Goal: Obtain resource: Download file/media

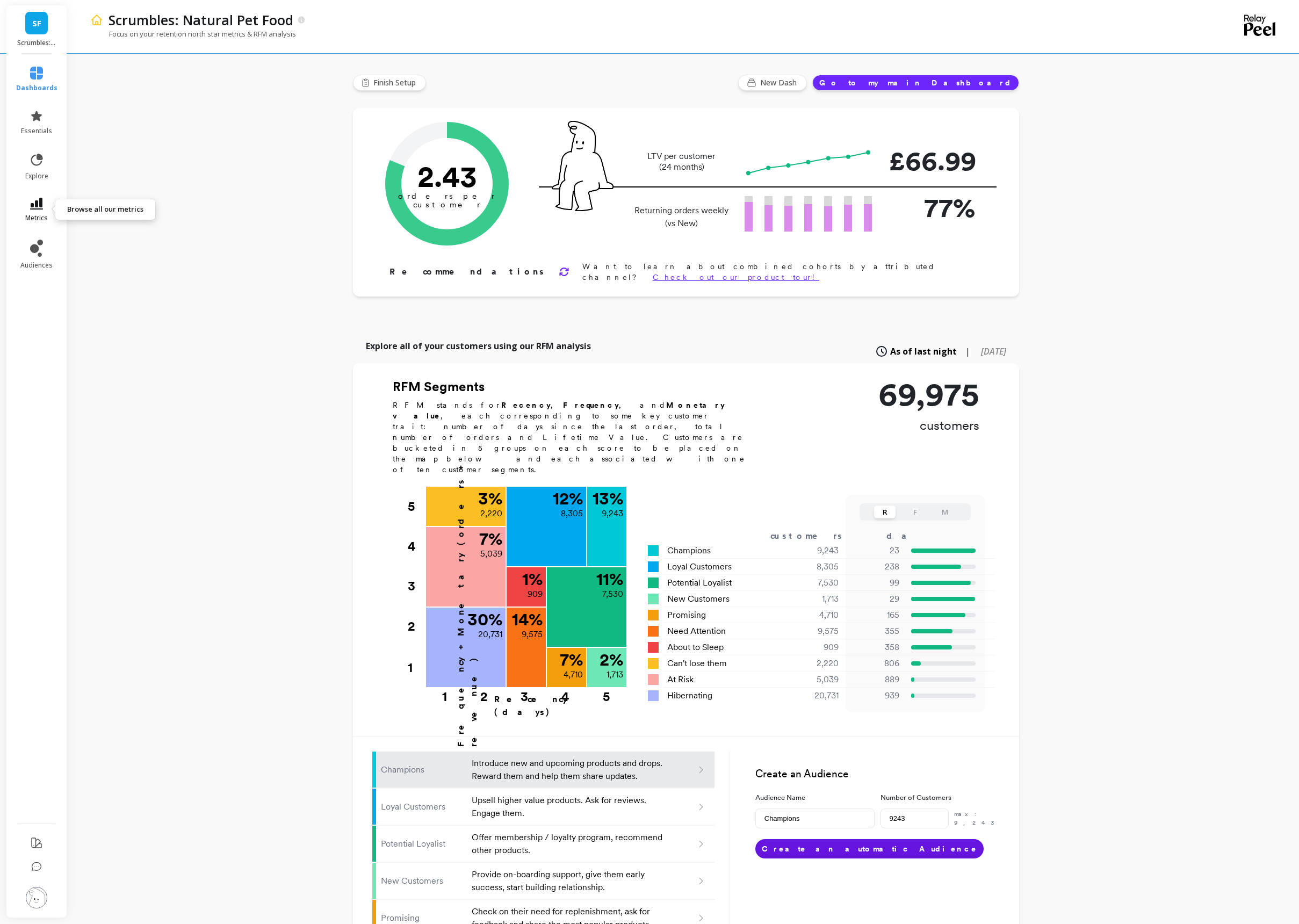
click at [48, 211] on link "metrics" at bounding box center [37, 210] width 41 height 25
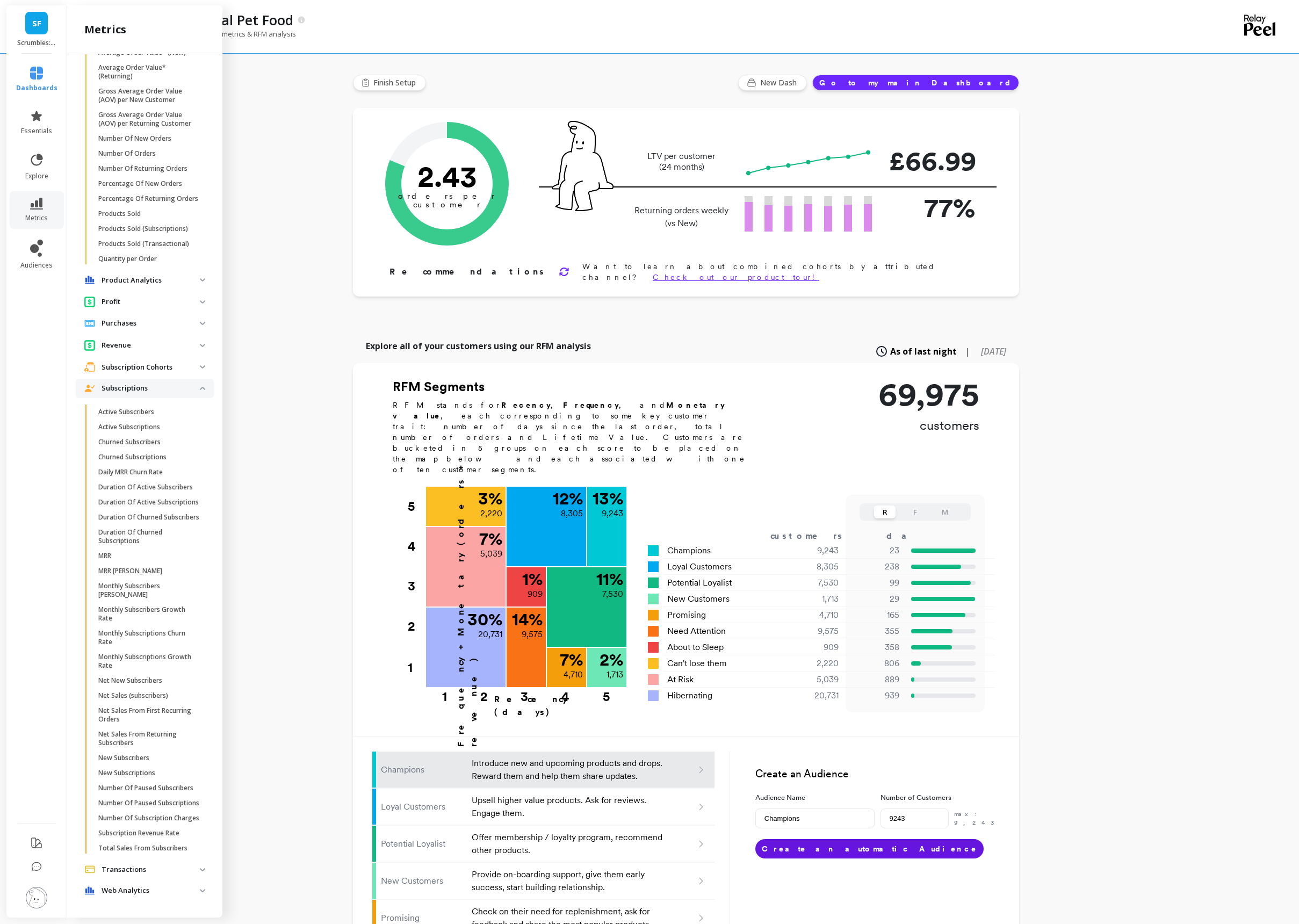
scroll to position [347, 0]
click at [38, 163] on icon at bounding box center [37, 160] width 15 height 15
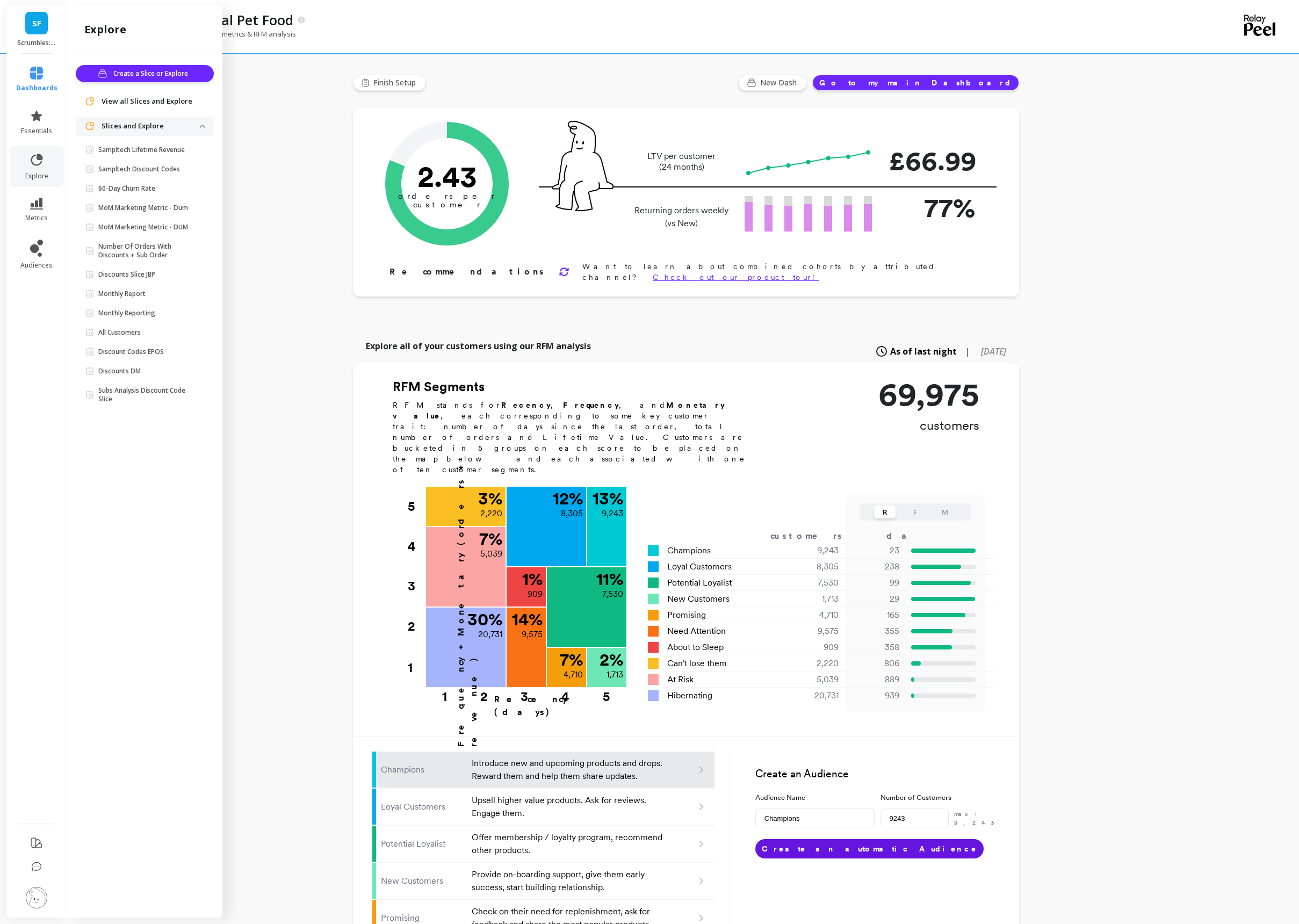
click at [164, 102] on span "View all Slices and Explore" at bounding box center [147, 102] width 91 height 11
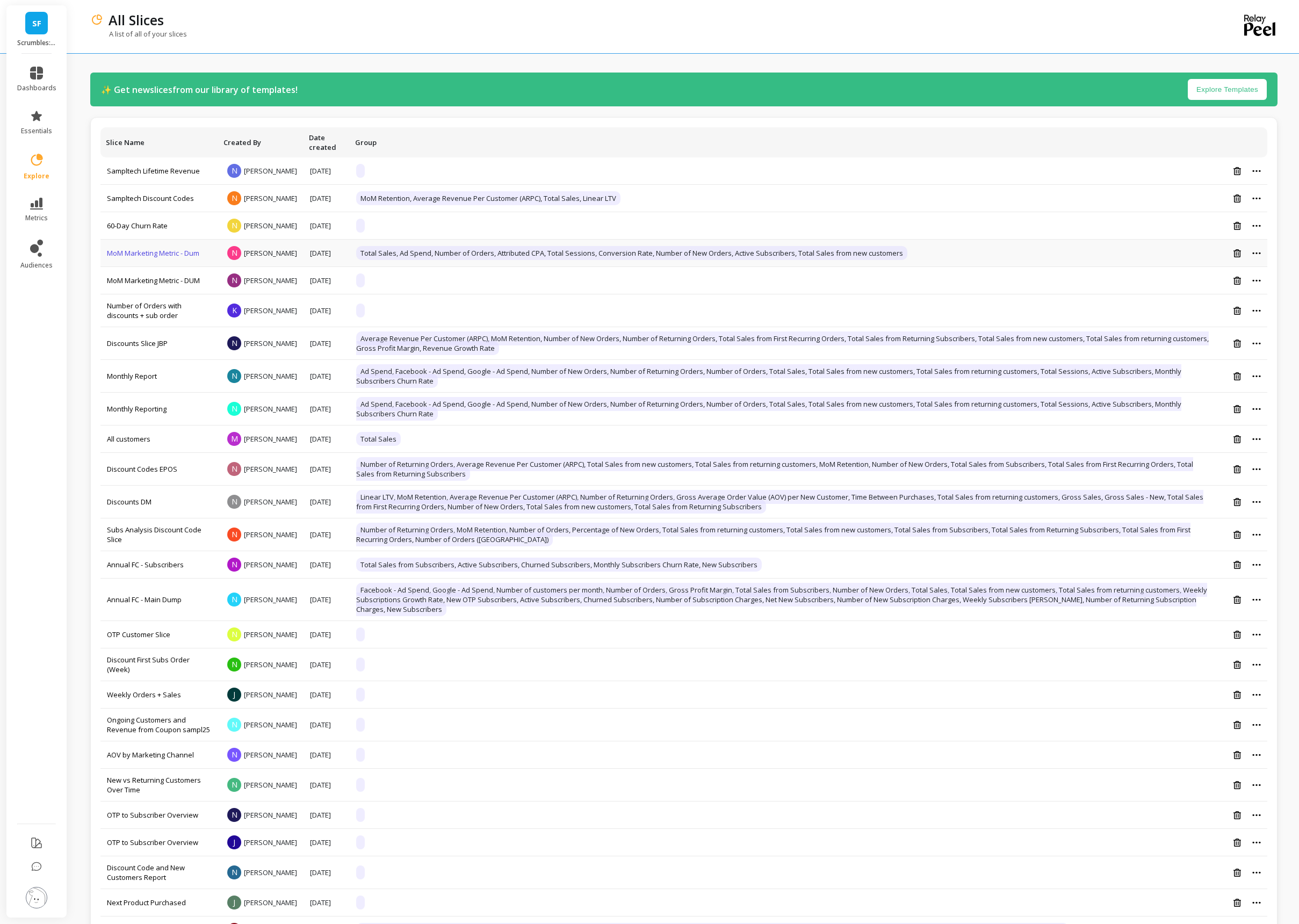
click at [159, 258] on link "MoM Marketing Metric - Dum" at bounding box center [153, 253] width 92 height 10
click at [158, 258] on link "MoM Marketing Metric - Dum" at bounding box center [153, 253] width 92 height 10
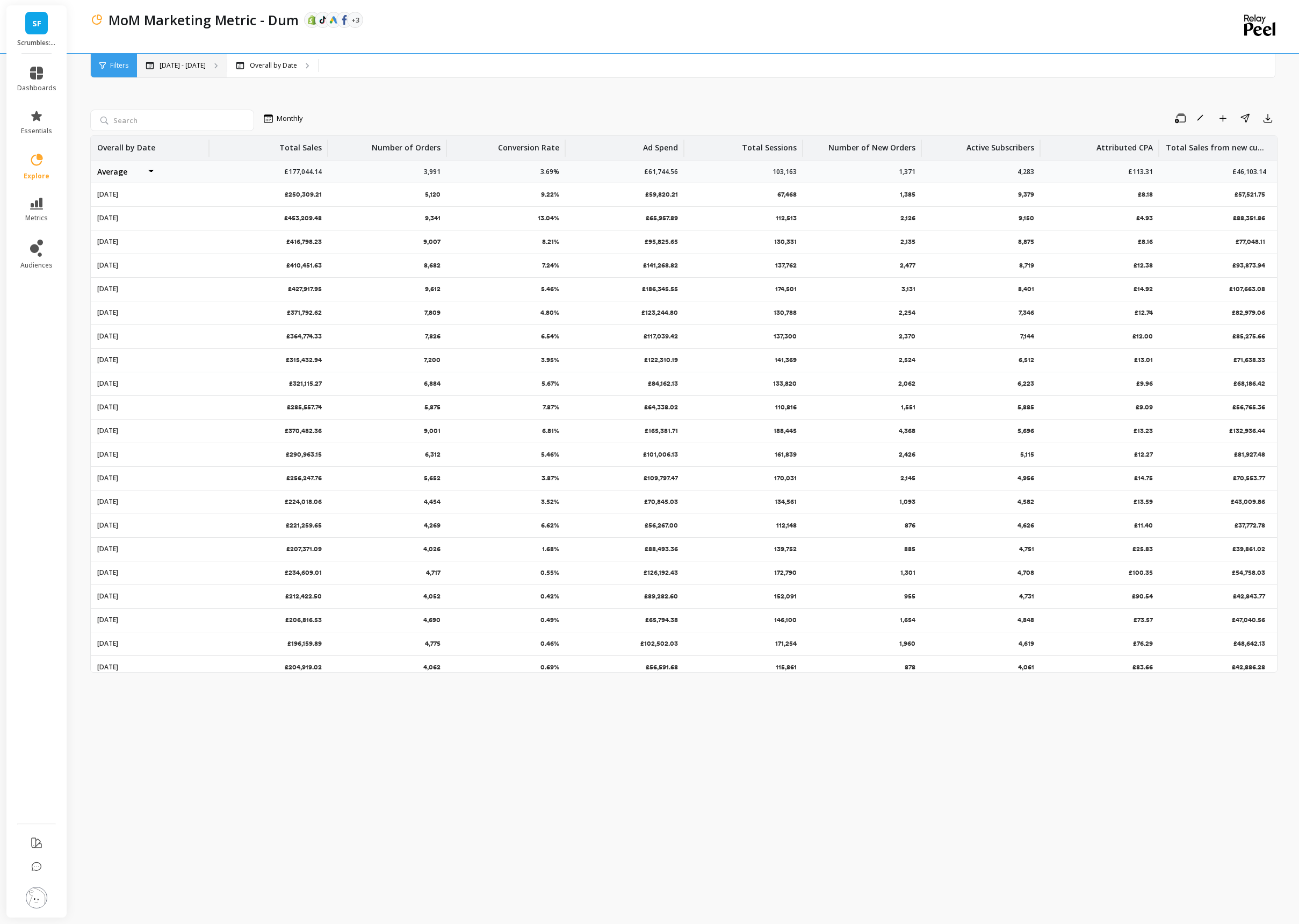
click at [193, 68] on p "[DATE] - [DATE]" at bounding box center [182, 65] width 46 height 9
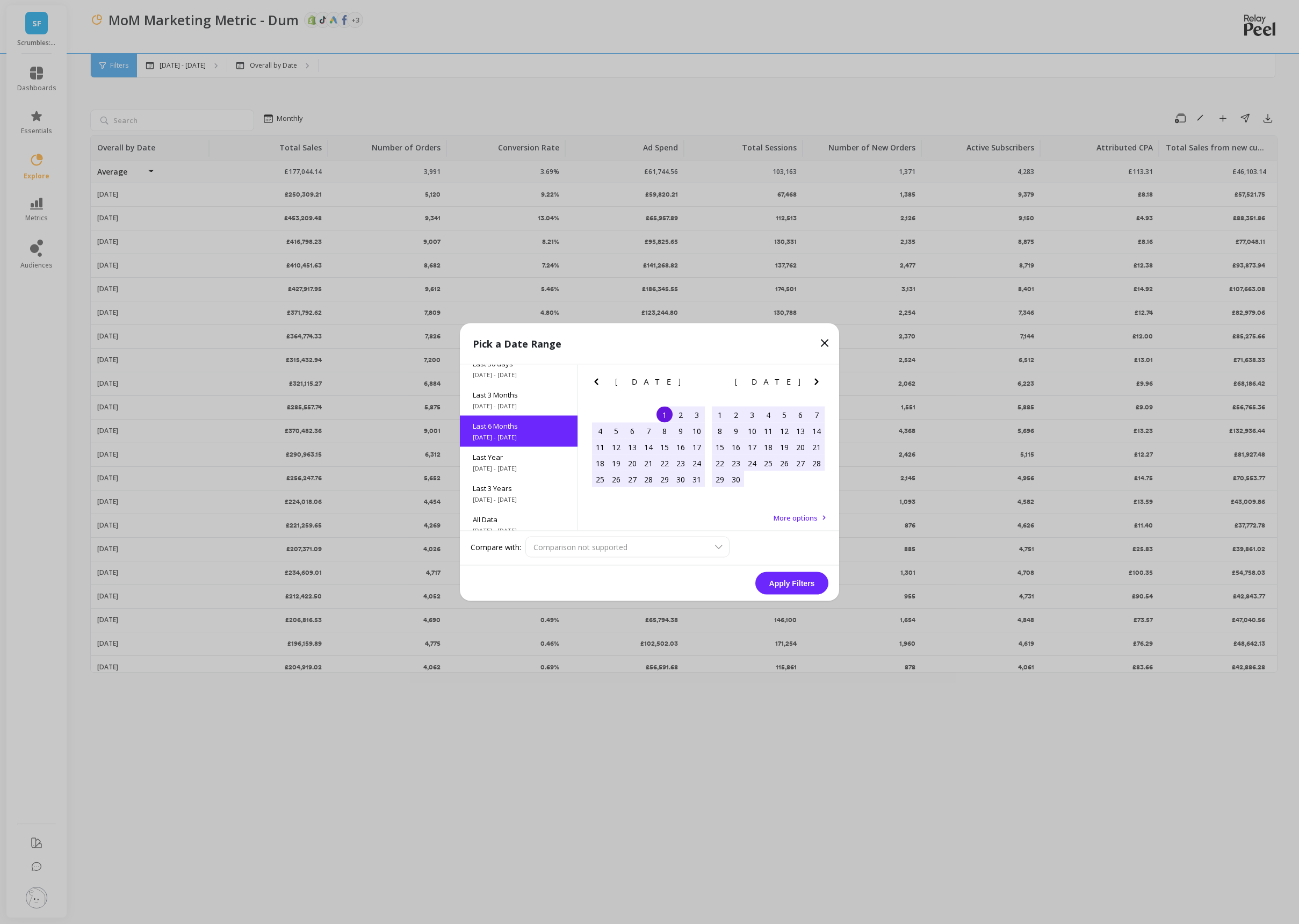
scroll to position [44, 0]
click at [726, 351] on div "Pick a Date Range" at bounding box center [650, 344] width 379 height 41
drag, startPoint x: 531, startPoint y: 496, endPoint x: 536, endPoint y: 500, distance: 6.4
click at [531, 496] on span "[DATE] - [DATE]" at bounding box center [519, 498] width 92 height 9
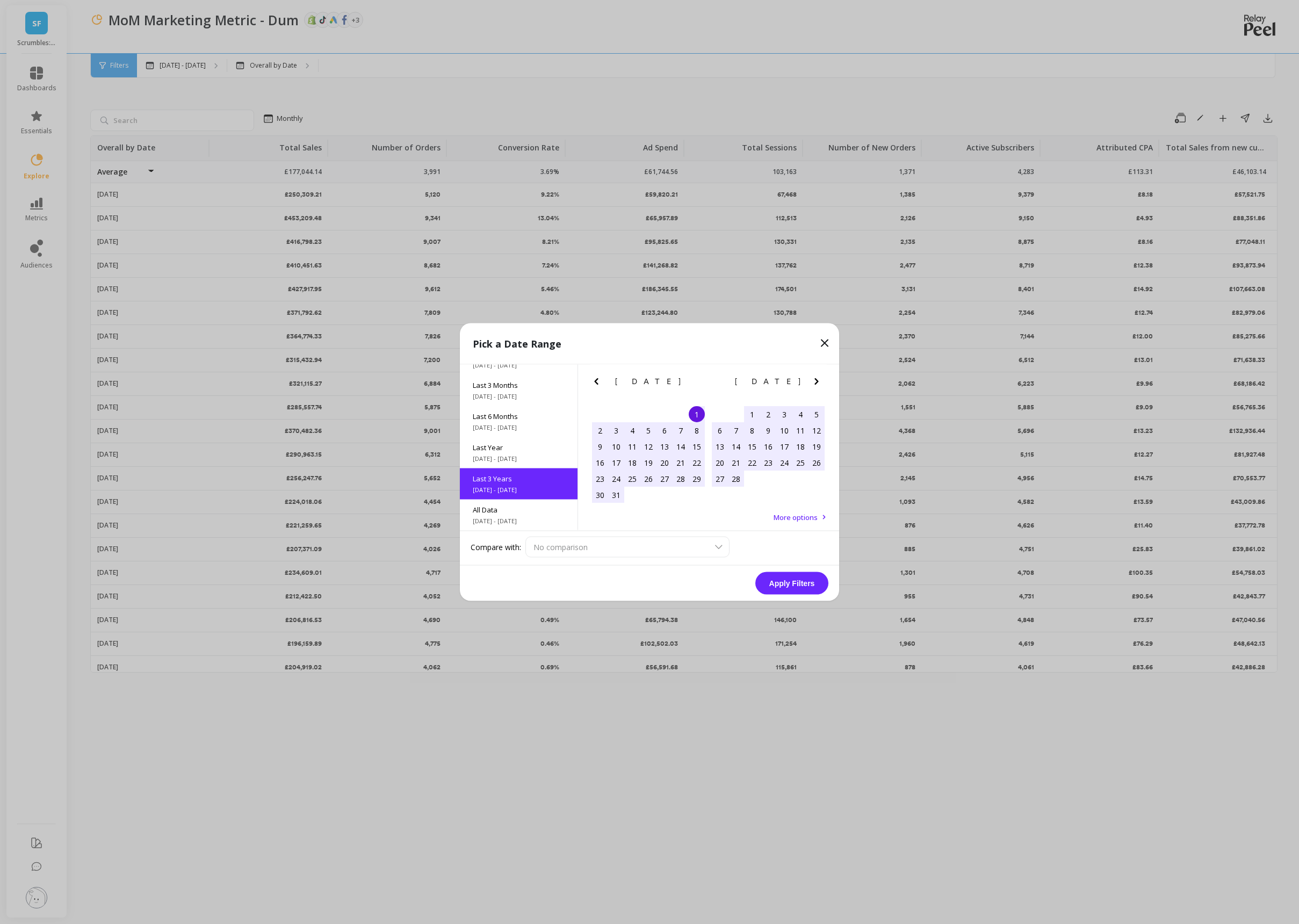
click at [778, 583] on button "Apply Filters" at bounding box center [792, 583] width 73 height 22
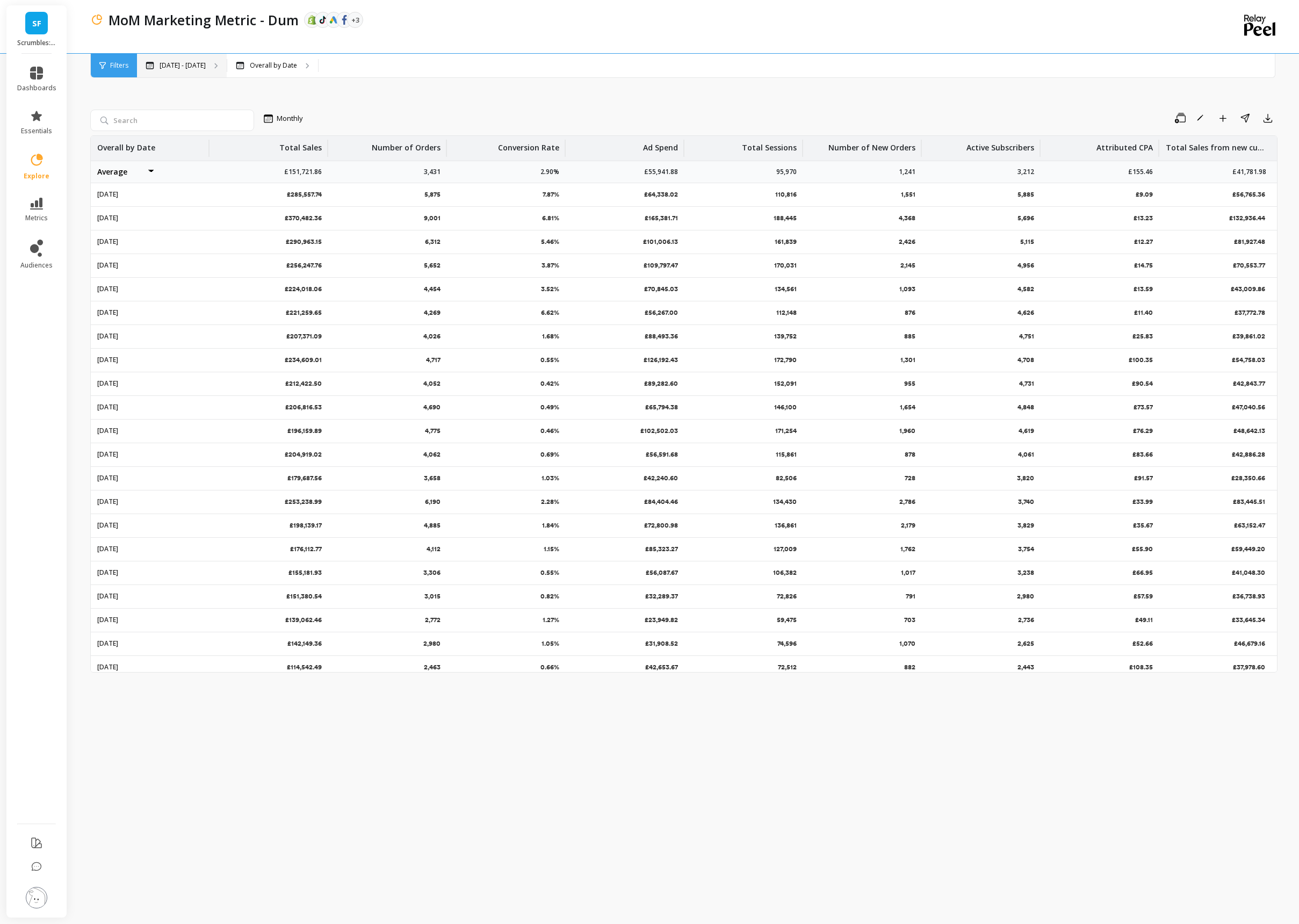
click at [189, 67] on p "[DATE] - [DATE]" at bounding box center [182, 65] width 46 height 9
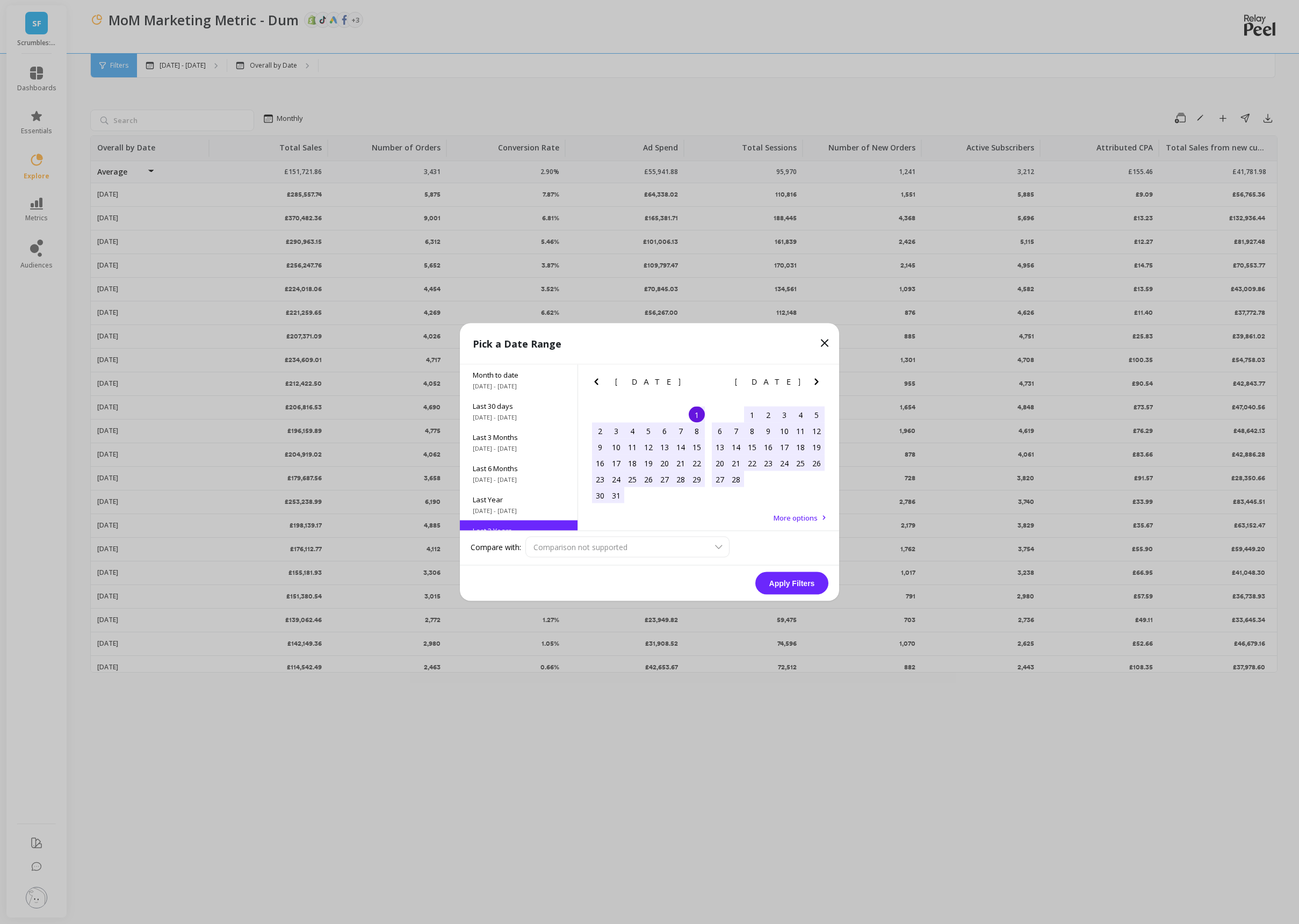
scroll to position [1, 0]
click at [530, 508] on span "All Data" at bounding box center [519, 509] width 92 height 10
click at [792, 590] on button "Apply Filters" at bounding box center [792, 583] width 73 height 22
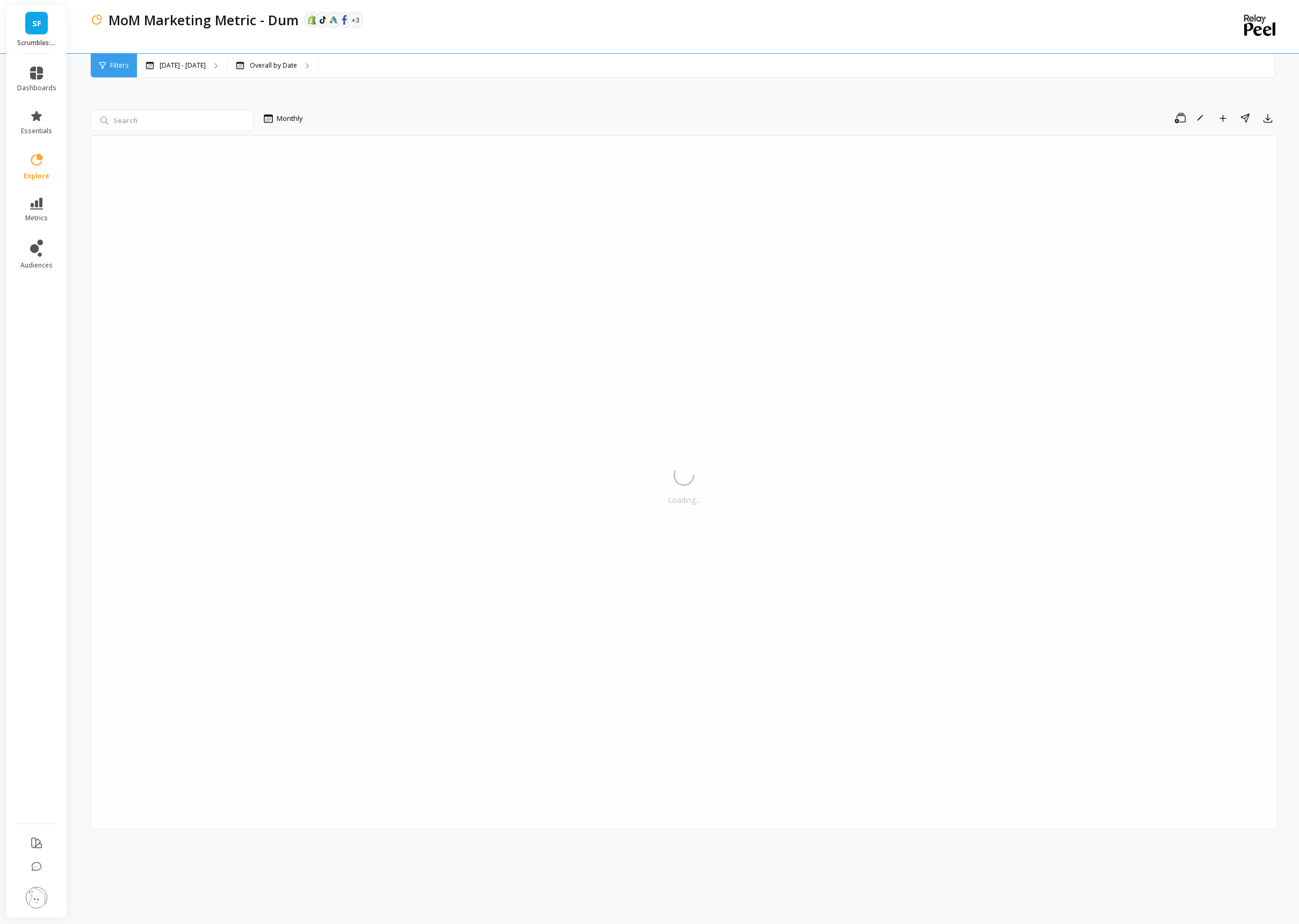
click at [791, 583] on div "Loading..." at bounding box center [683, 482] width 1187 height 693
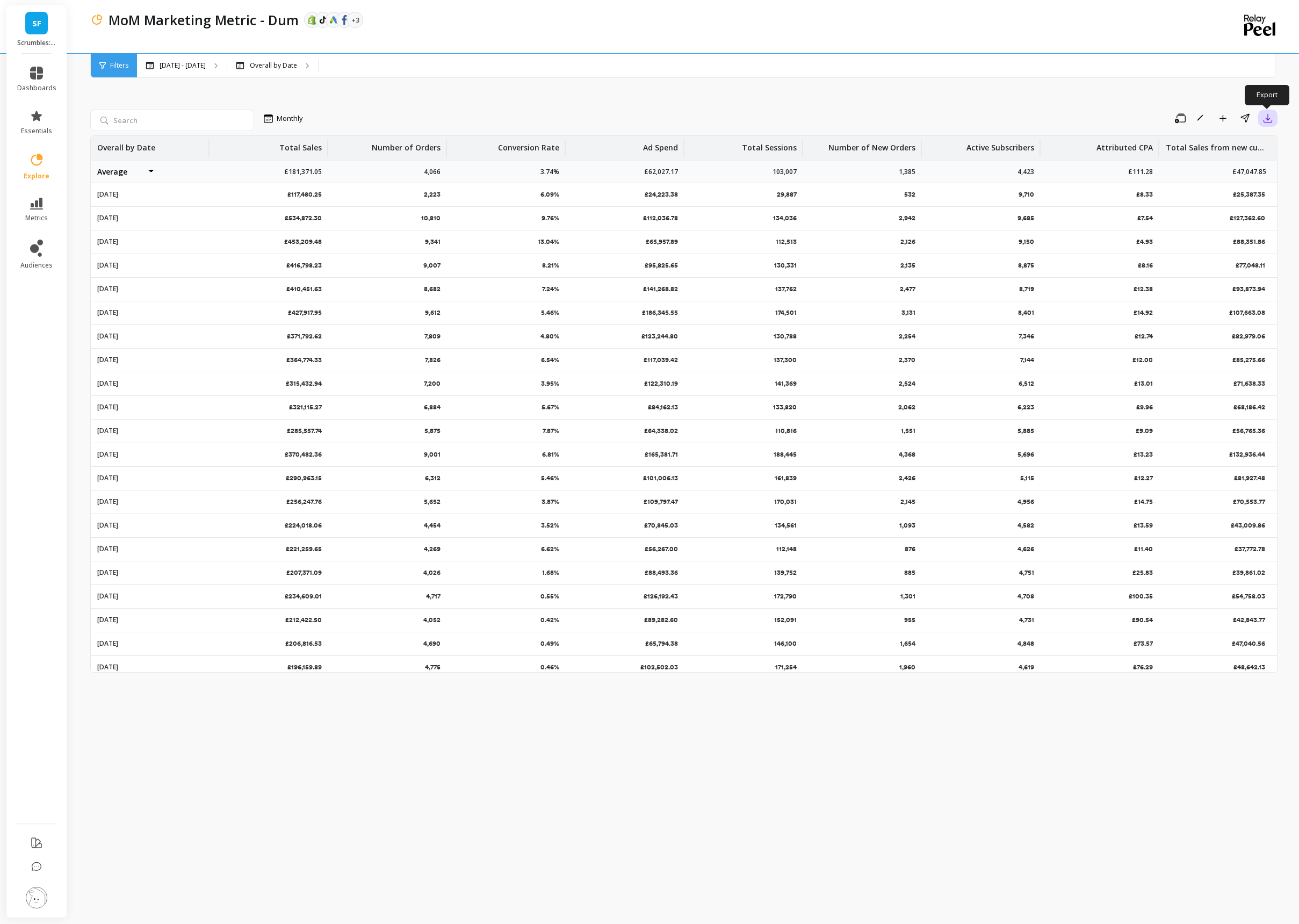
click at [1262, 122] on icon "button" at bounding box center [1267, 118] width 11 height 11
click at [1196, 143] on img at bounding box center [1194, 147] width 9 height 9
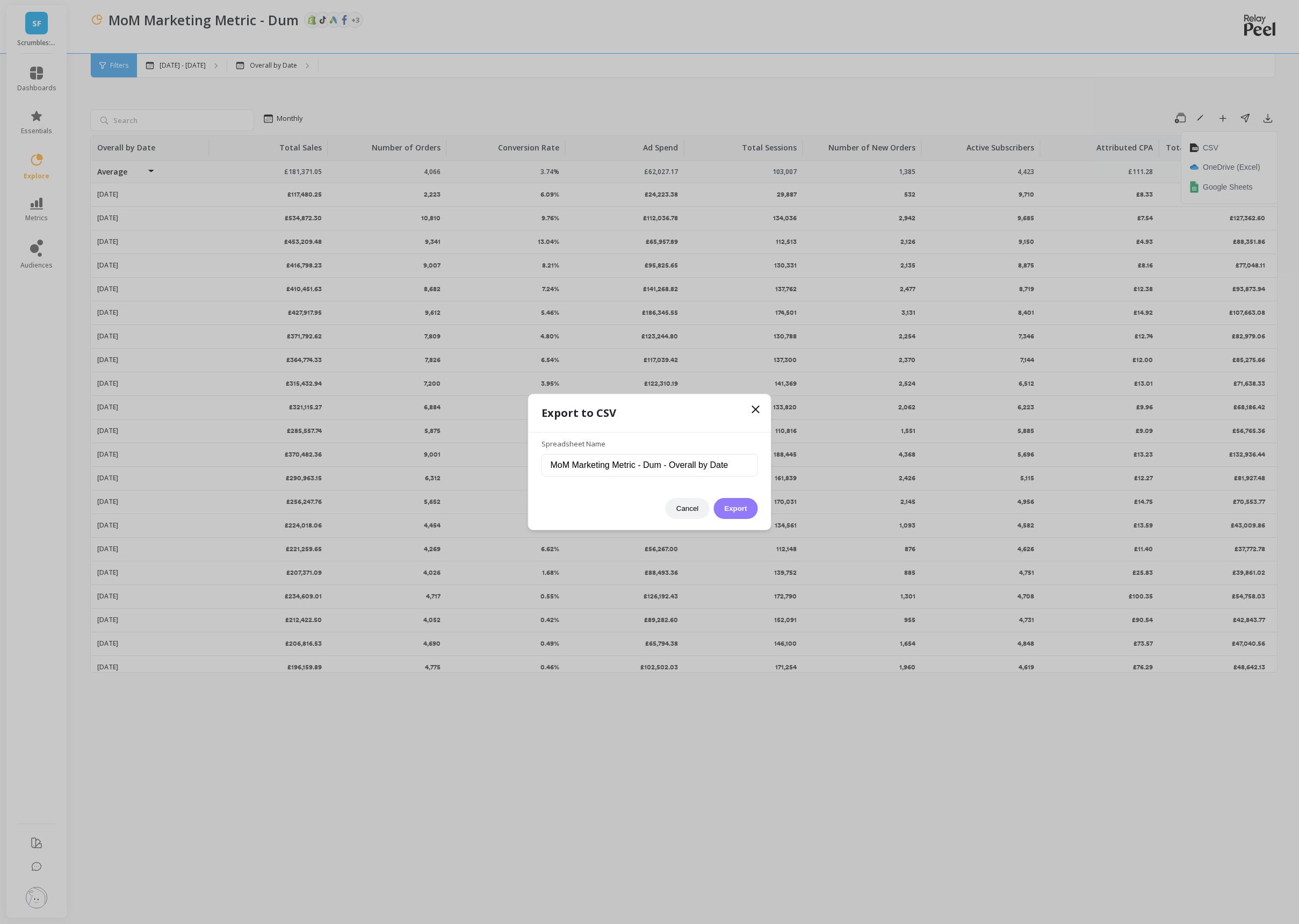
click at [732, 508] on button "Export" at bounding box center [735, 508] width 44 height 21
